Goal: Use online tool/utility: Utilize a website feature to perform a specific function

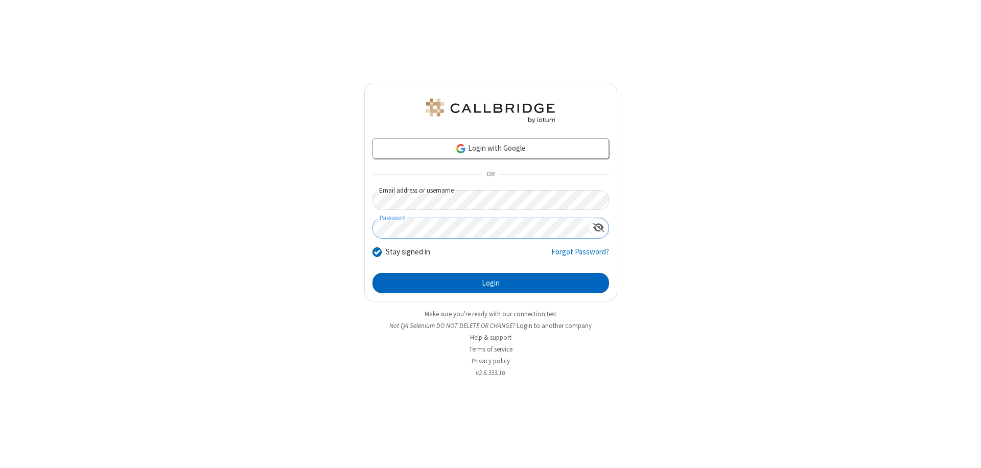
click at [490, 283] on button "Login" at bounding box center [490, 283] width 237 height 20
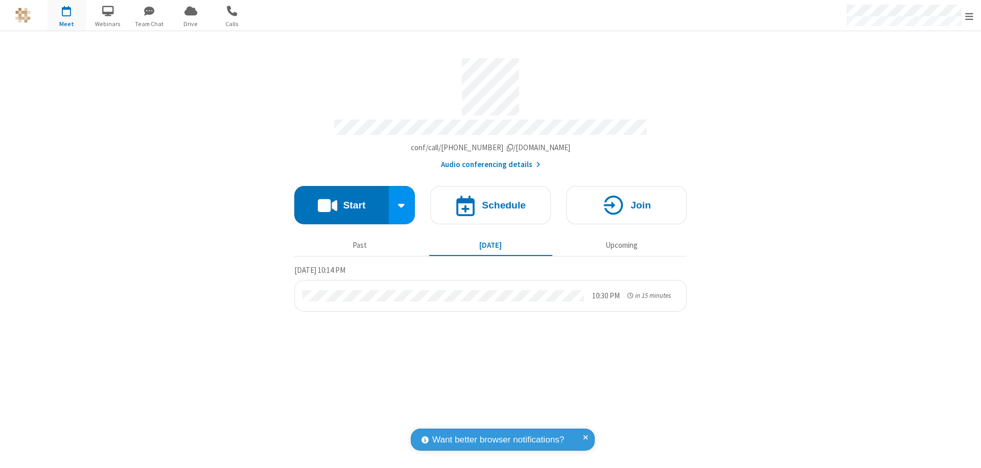
click at [341, 200] on button "Start" at bounding box center [341, 205] width 95 height 38
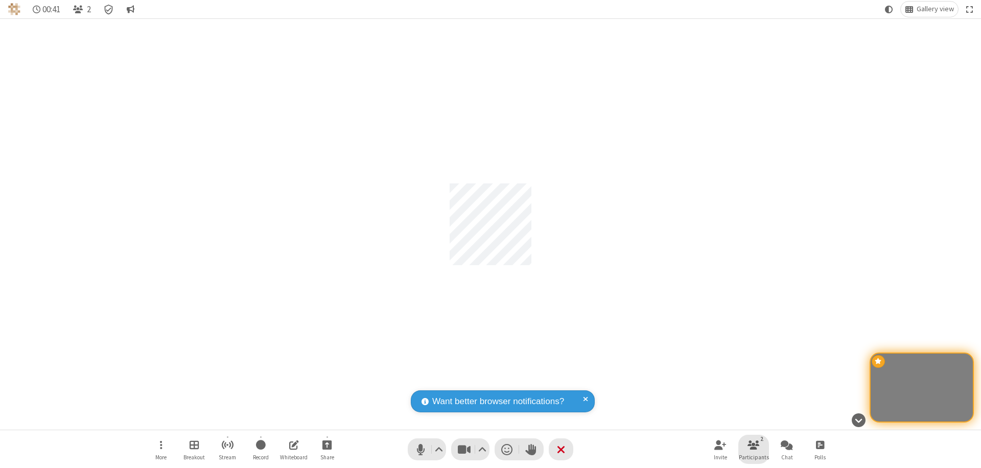
click at [754, 457] on span "Participants" at bounding box center [754, 457] width 30 height 6
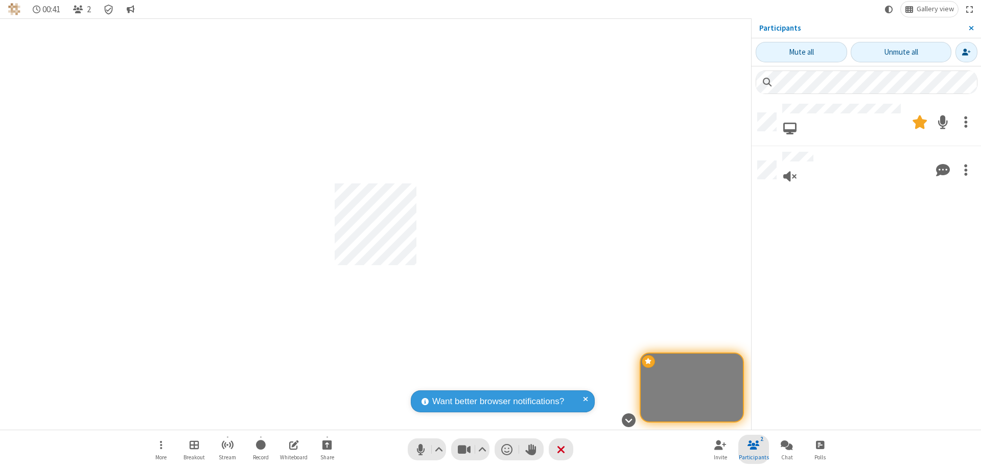
click at [971, 28] on span "Close sidebar" at bounding box center [971, 28] width 5 height 8
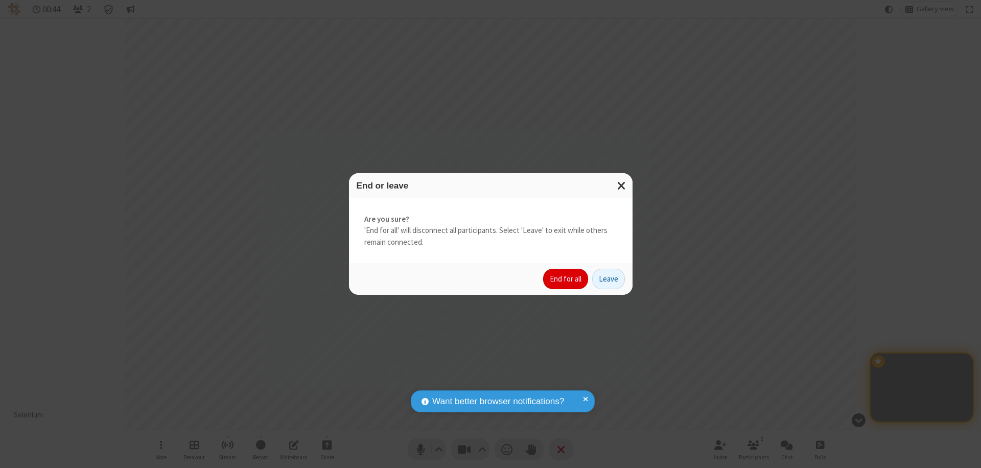
click at [566, 279] on button "End for all" at bounding box center [565, 279] width 45 height 20
